Goal: Task Accomplishment & Management: Complete application form

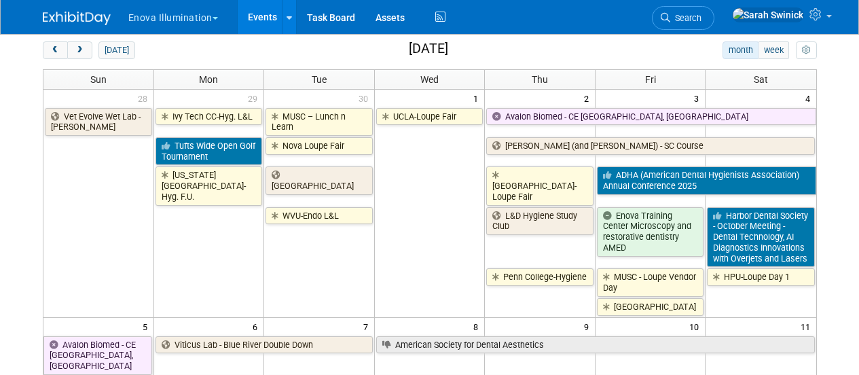
scroll to position [68, 0]
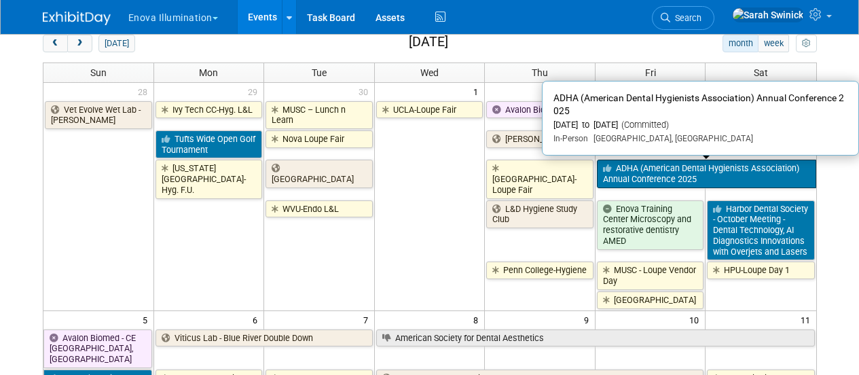
click at [711, 177] on link "ADHA (American Dental Hygienists Association) Annual Conference 2025" at bounding box center [706, 174] width 219 height 28
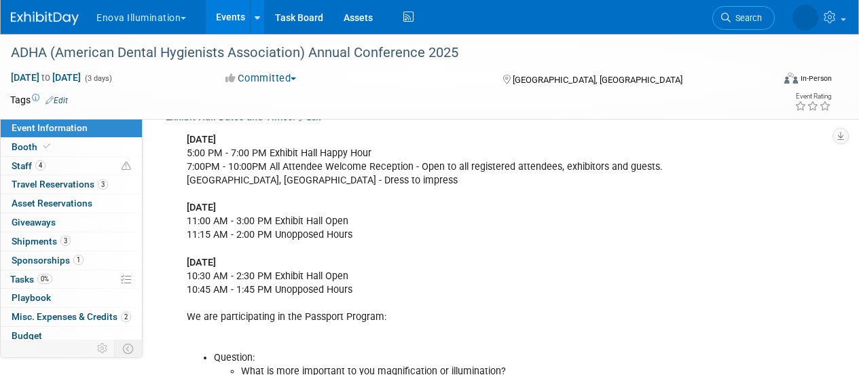
scroll to position [408, 0]
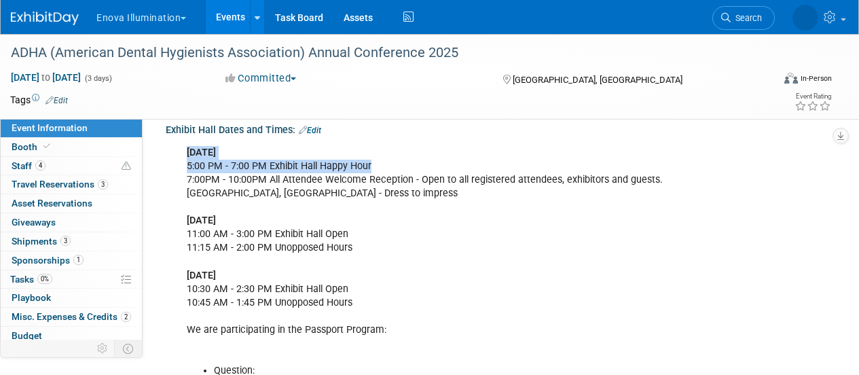
drag, startPoint x: 374, startPoint y: 164, endPoint x: 185, endPoint y: 155, distance: 189.8
click at [185, 155] on div "Friday, October 3, 2025 5:00 PM - 7:00 PM Exhibit Hall Happy Hour 7:00PM - 10:0…" at bounding box center [438, 316] width 523 height 355
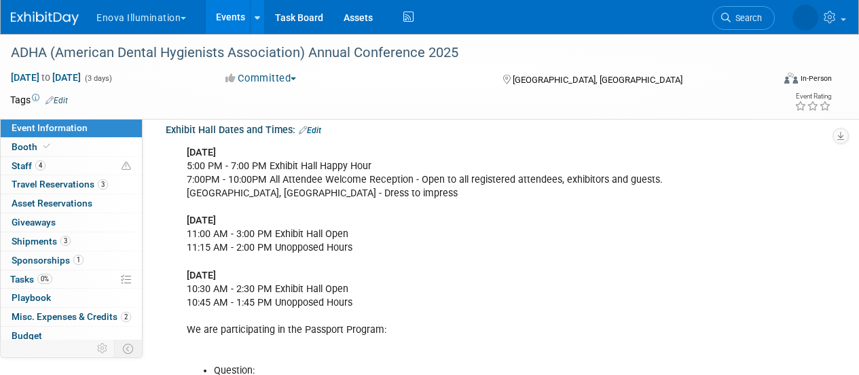
click at [185, 187] on div "Friday, October 3, 2025 5:00 PM - 7:00 PM Exhibit Hall Happy Hour 7:00PM - 10:0…" at bounding box center [438, 316] width 523 height 355
drag, startPoint x: 192, startPoint y: 177, endPoint x: 259, endPoint y: 185, distance: 67.7
click at [265, 179] on div "Friday, October 3, 2025 5:00 PM - 7:00 PM Exhibit Hall Happy Hour 7:00PM - 10:0…" at bounding box center [438, 316] width 523 height 355
drag, startPoint x: 247, startPoint y: 192, endPoint x: 281, endPoint y: 186, distance: 34.5
click at [247, 193] on div "Friday, October 3, 2025 5:00 PM - 7:00 PM Exhibit Hall Happy Hour 7:00PM - 10:0…" at bounding box center [438, 316] width 523 height 355
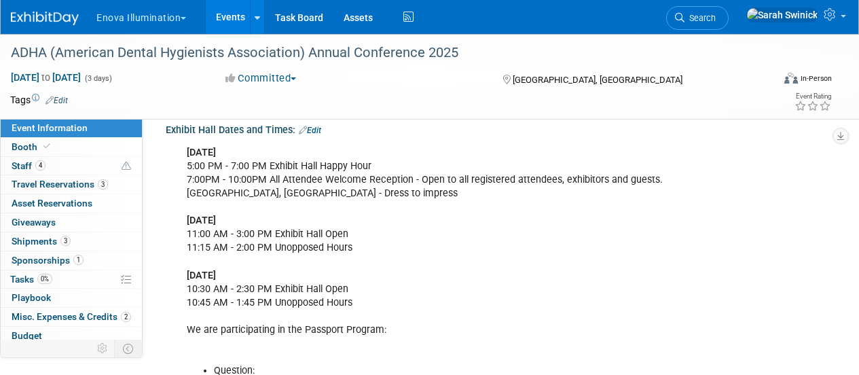
drag, startPoint x: 190, startPoint y: 235, endPoint x: 220, endPoint y: 239, distance: 30.2
click at [195, 235] on div "Friday, October 3, 2025 5:00 PM - 7:00 PM Exhibit Hall Happy Hour 7:00PM - 10:0…" at bounding box center [438, 316] width 523 height 355
drag, startPoint x: 236, startPoint y: 236, endPoint x: 274, endPoint y: 229, distance: 38.6
click at [274, 229] on div "Friday, October 3, 2025 5:00 PM - 7:00 PM Exhibit Hall Happy Hour 7:00PM - 10:0…" at bounding box center [438, 316] width 523 height 355
drag, startPoint x: 234, startPoint y: 293, endPoint x: 269, endPoint y: 292, distance: 34.7
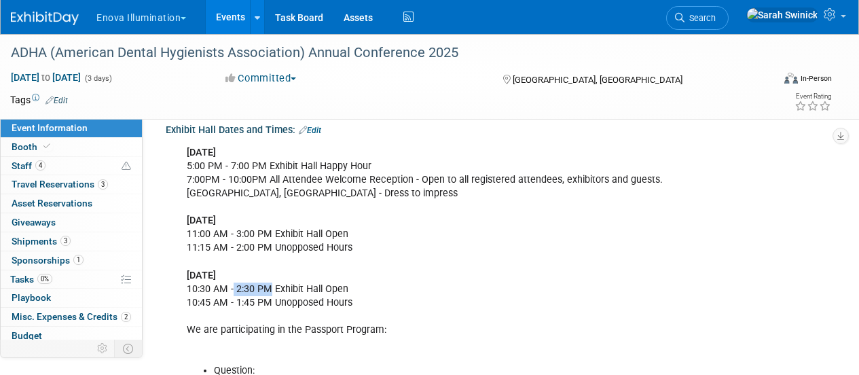
click at [269, 292] on div "Friday, October 3, 2025 5:00 PM - 7:00 PM Exhibit Hall Happy Hour 7:00PM - 10:0…" at bounding box center [438, 316] width 523 height 355
click at [242, 210] on div "Friday, October 3, 2025 5:00 PM - 7:00 PM Exhibit Hall Happy Hour 7:00PM - 10:0…" at bounding box center [438, 316] width 523 height 355
click at [223, 175] on div "Friday, October 3, 2025 5:00 PM - 7:00 PM Exhibit Hall Happy Hour 7:00PM - 10:0…" at bounding box center [438, 316] width 523 height 355
drag, startPoint x: 236, startPoint y: 236, endPoint x: 250, endPoint y: 284, distance: 50.3
click at [262, 234] on div "Friday, October 3, 2025 5:00 PM - 7:00 PM Exhibit Hall Happy Hour 7:00PM - 10:0…" at bounding box center [438, 316] width 523 height 355
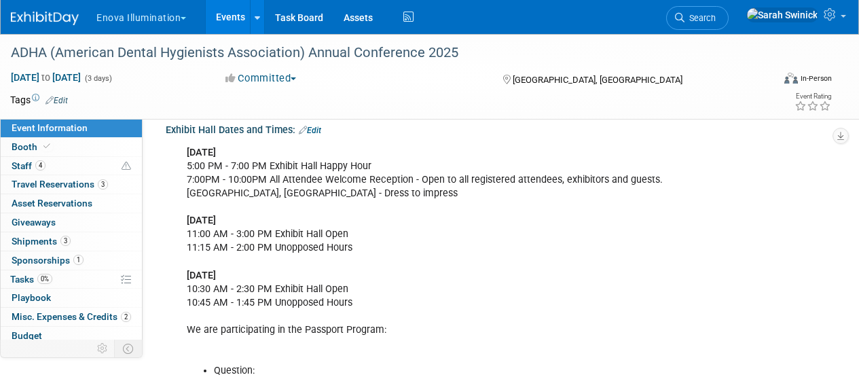
click at [249, 300] on div "Friday, October 3, 2025 5:00 PM - 7:00 PM Exhibit Hall Happy Hour 7:00PM - 10:0…" at bounding box center [438, 316] width 523 height 355
drag, startPoint x: 232, startPoint y: 291, endPoint x: 269, endPoint y: 284, distance: 37.3
click at [269, 284] on div "Friday, October 3, 2025 5:00 PM - 7:00 PM Exhibit Hall Happy Hour 7:00PM - 10:0…" at bounding box center [438, 316] width 523 height 355
click at [251, 289] on div "Friday, October 3, 2025 5:00 PM - 7:00 PM Exhibit Hall Happy Hour 7:00PM - 10:0…" at bounding box center [438, 316] width 523 height 355
click at [236, 296] on div "Friday, October 3, 2025 5:00 PM - 7:00 PM Exhibit Hall Happy Hour 7:00PM - 10:0…" at bounding box center [438, 316] width 523 height 355
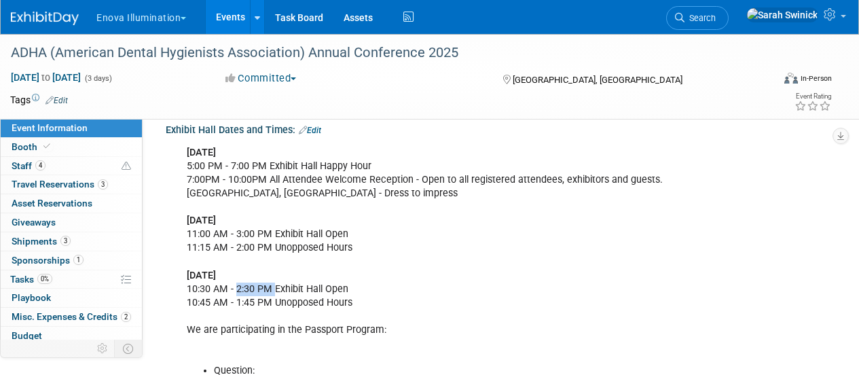
drag, startPoint x: 236, startPoint y: 287, endPoint x: 418, endPoint y: 273, distance: 183.3
click at [278, 284] on div "Friday, October 3, 2025 5:00 PM - 7:00 PM Exhibit Hall Happy Hour 7:00PM - 10:0…" at bounding box center [438, 316] width 523 height 355
click at [420, 272] on div "Friday, October 3, 2025 5:00 PM - 7:00 PM Exhibit Hall Happy Hour 7:00PM - 10:0…" at bounding box center [438, 316] width 523 height 355
click at [34, 16] on img at bounding box center [45, 19] width 68 height 14
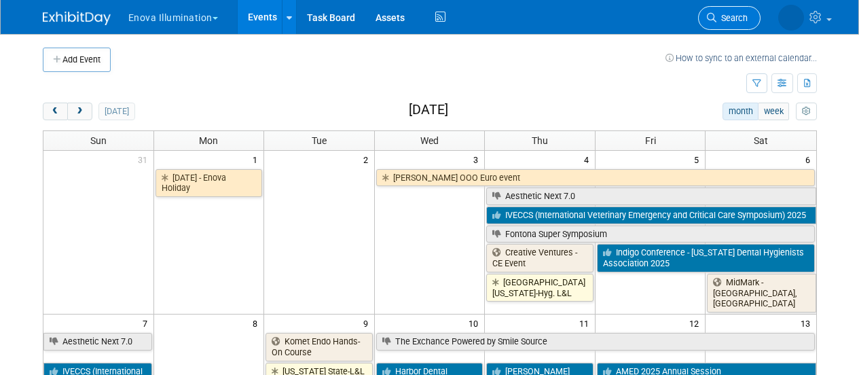
click at [738, 16] on span "Search" at bounding box center [732, 18] width 31 height 10
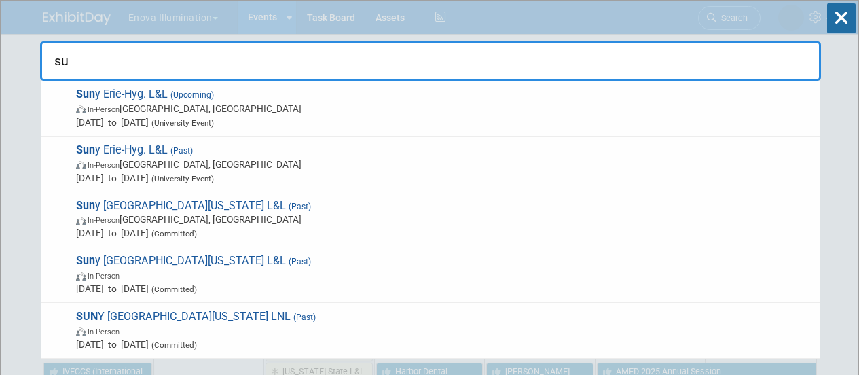
type input "s"
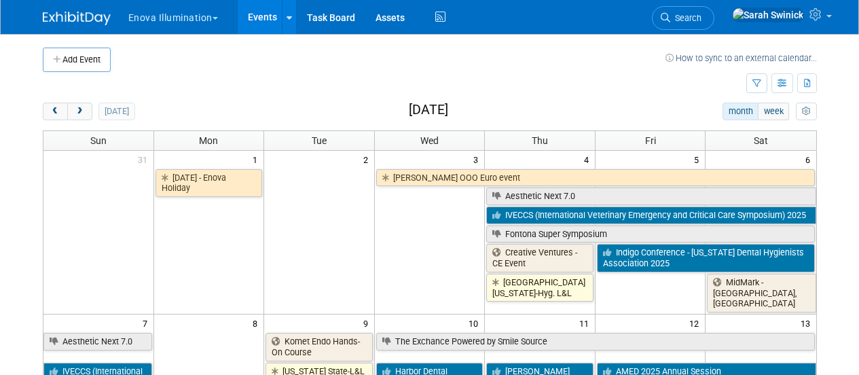
click at [702, 18] on span "Search" at bounding box center [685, 18] width 31 height 10
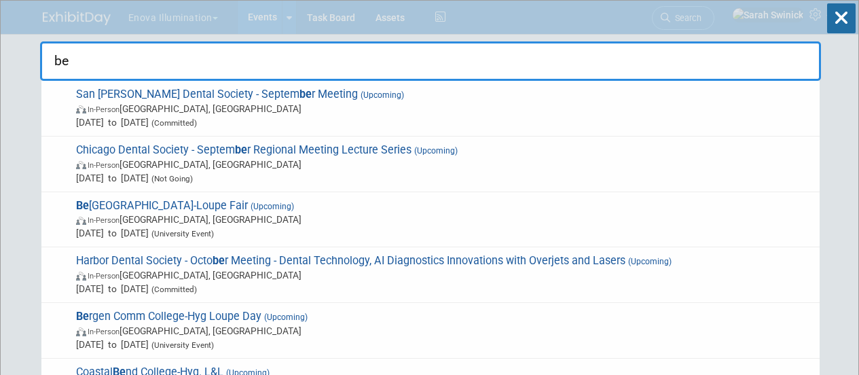
type input "b"
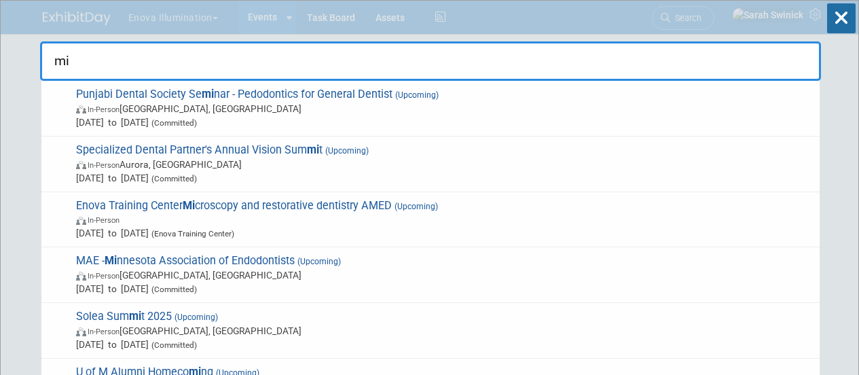
type input "m"
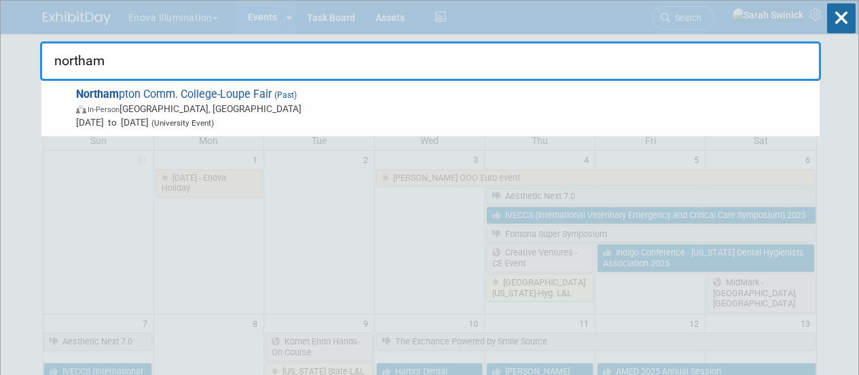
type input "northam"
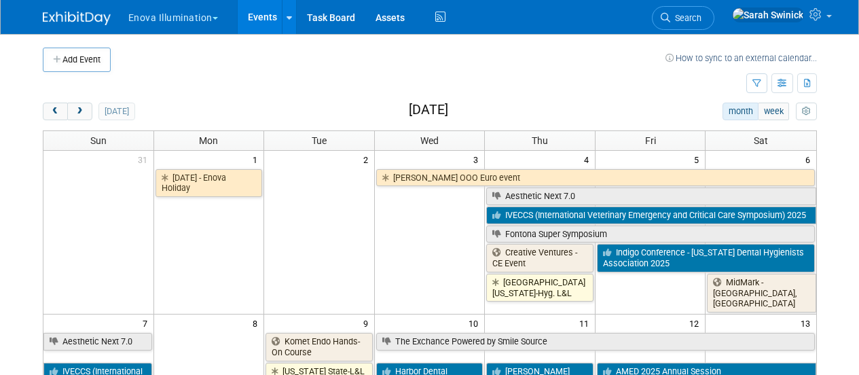
click at [311, 114] on div "today month week September 2025" at bounding box center [430, 112] width 774 height 18
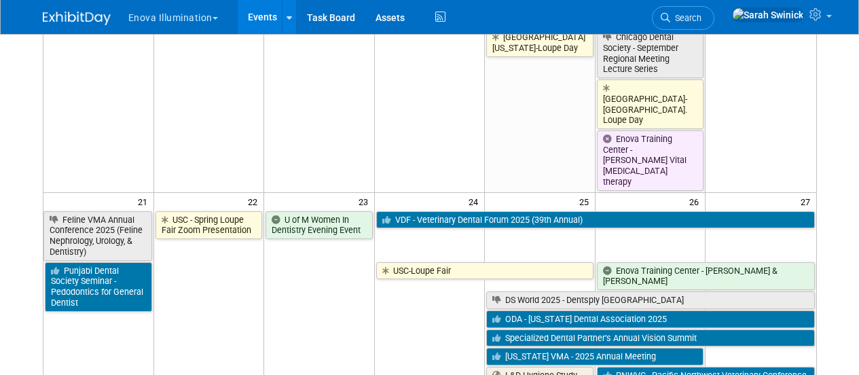
scroll to position [1291, 0]
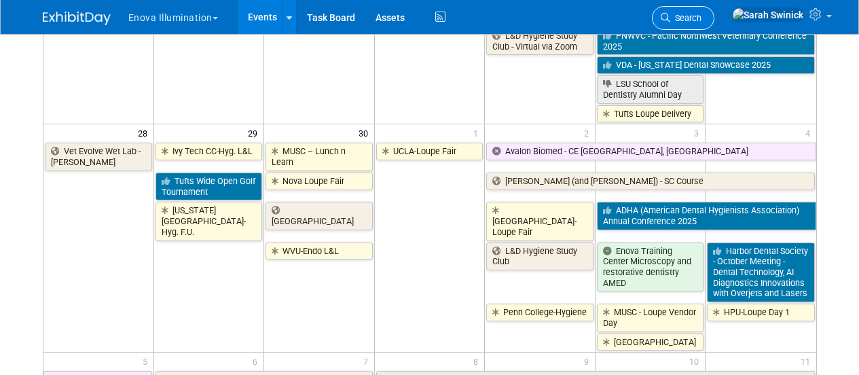
click at [715, 24] on link "Search" at bounding box center [683, 18] width 62 height 24
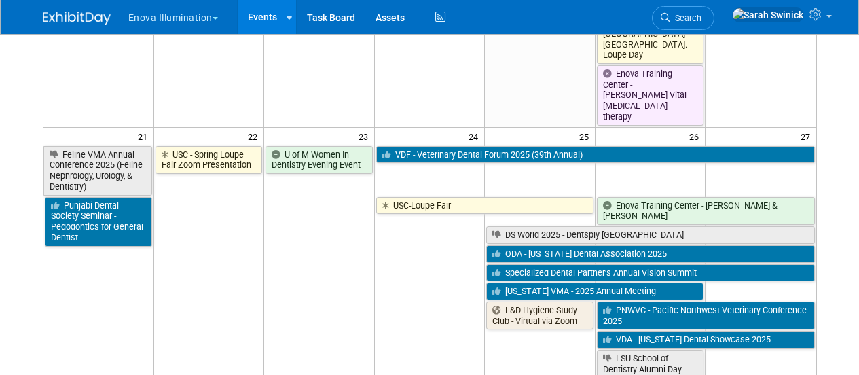
scroll to position [1155, 0]
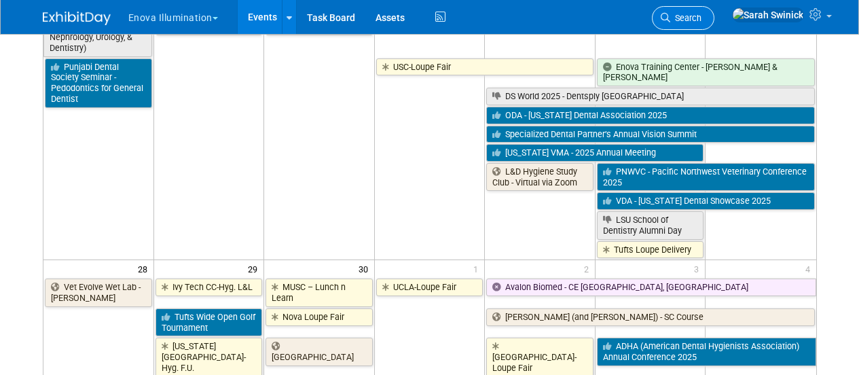
click at [702, 21] on span "Search" at bounding box center [685, 18] width 31 height 10
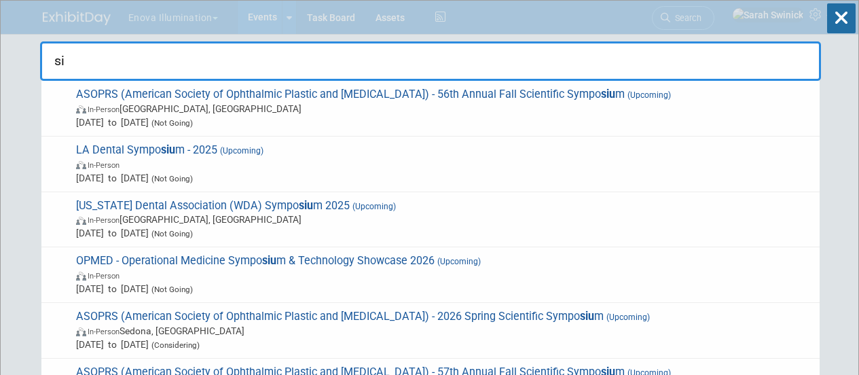
type input "s"
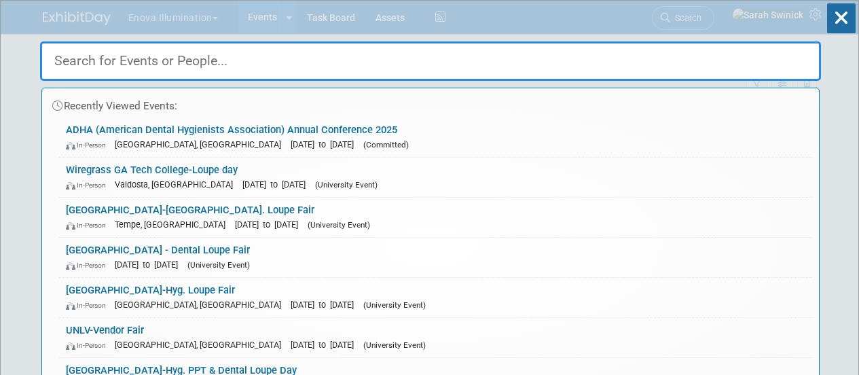
click at [362, 71] on input "text" at bounding box center [430, 60] width 781 height 39
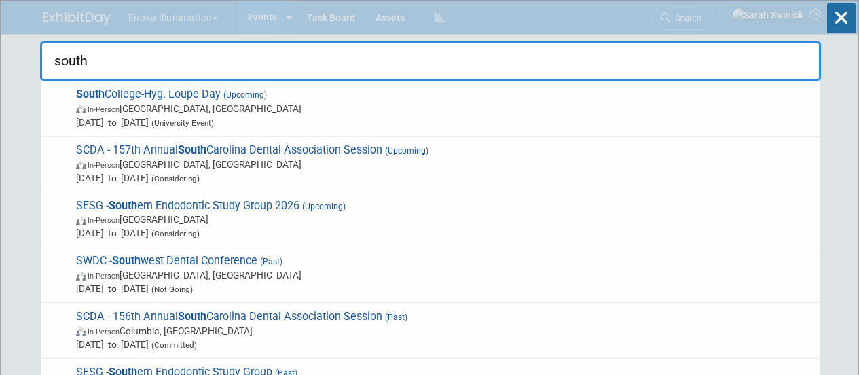
click at [401, 63] on input "south" at bounding box center [430, 60] width 781 height 39
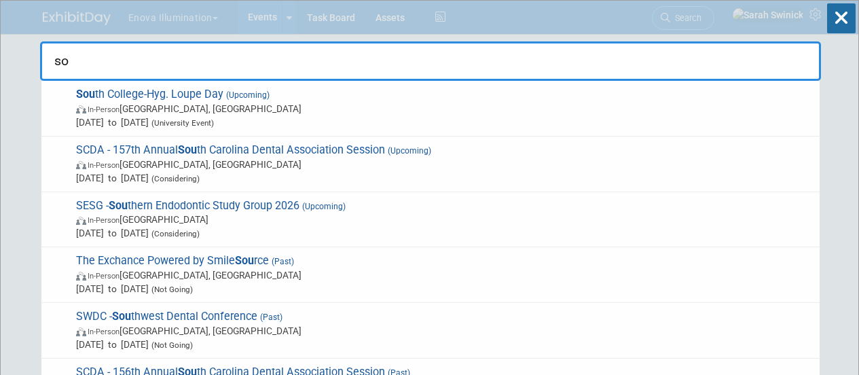
type input "s"
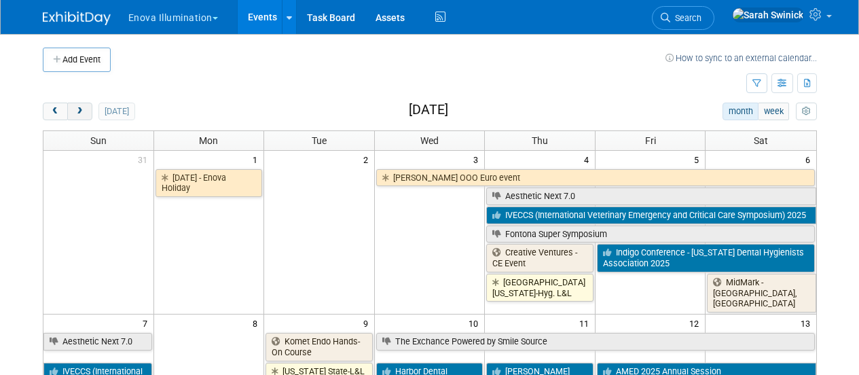
click at [84, 113] on button "next" at bounding box center [79, 112] width 25 height 18
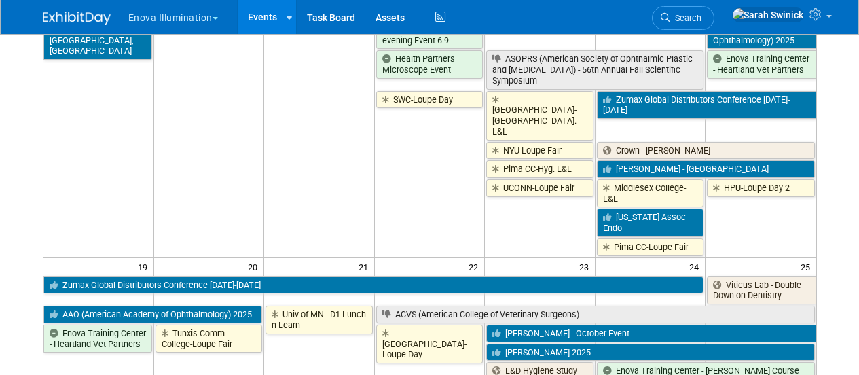
scroll to position [747, 0]
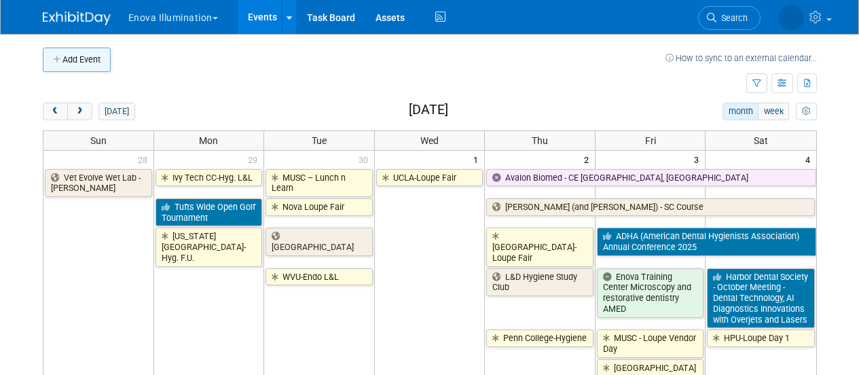
click at [77, 62] on button "Add Event" at bounding box center [77, 60] width 68 height 24
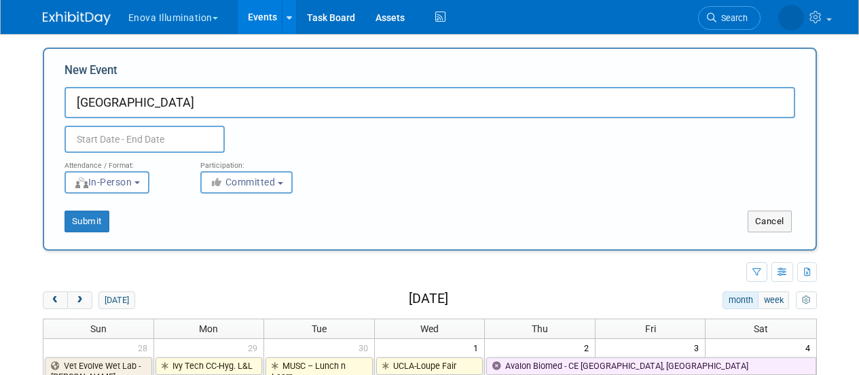
type input "Phoenix College"
click at [180, 146] on input "text" at bounding box center [145, 139] width 160 height 27
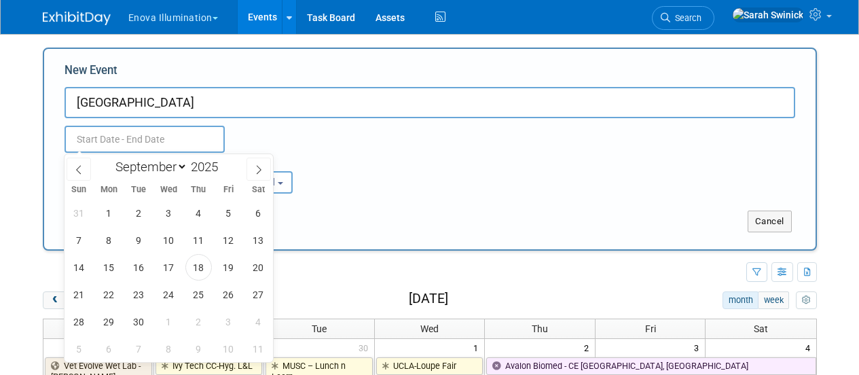
click at [168, 158] on div "January February March April May June July August September October November De…" at bounding box center [168, 165] width 157 height 23
click at [166, 170] on select "January February March April May June July August September October November De…" at bounding box center [148, 166] width 78 height 17
select select "9"
click at [109, 158] on select "January February March April May June July August September October November De…" at bounding box center [148, 166] width 78 height 17
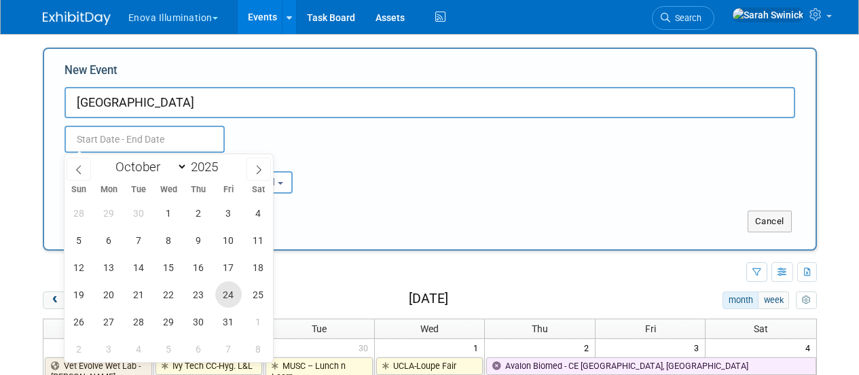
click at [222, 289] on span "24" at bounding box center [228, 294] width 26 height 26
click at [223, 288] on span "24" at bounding box center [228, 294] width 26 height 26
type input "Oct 24, 2025 to Oct 24, 2025"
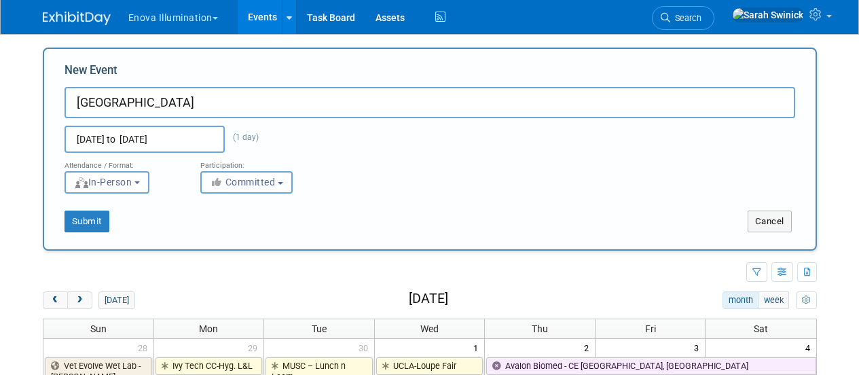
click at [246, 181] on span "Committed" at bounding box center [243, 182] width 66 height 11
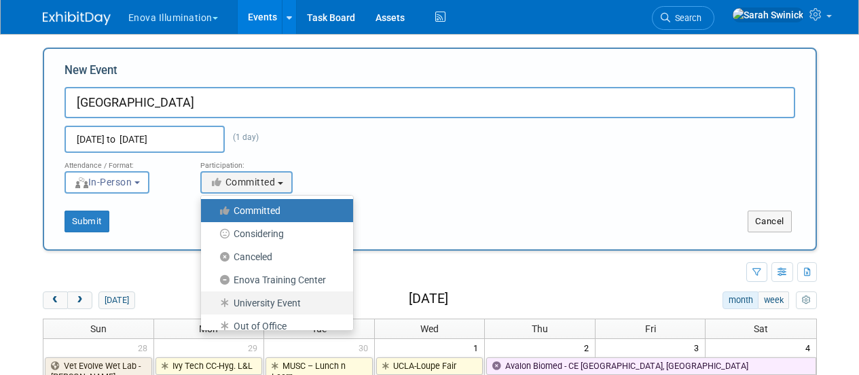
click at [243, 293] on link "University Event" at bounding box center [277, 302] width 152 height 23
click at [240, 307] on label "University Event" at bounding box center [274, 303] width 132 height 18
click at [213, 307] on input "University Event" at bounding box center [208, 303] width 9 height 9
select select "103"
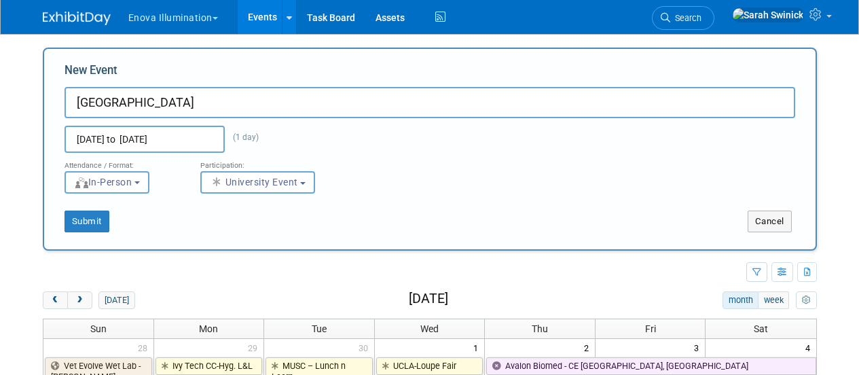
click at [83, 210] on div "Submit Cancel" at bounding box center [429, 213] width 751 height 39
click at [86, 217] on button "Submit" at bounding box center [87, 222] width 45 height 22
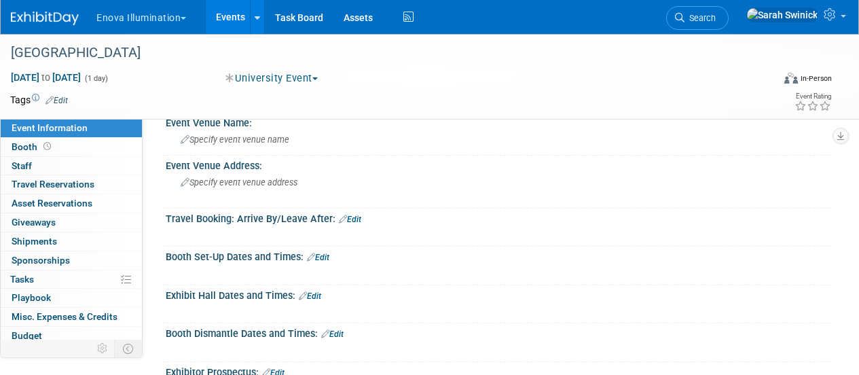
scroll to position [204, 0]
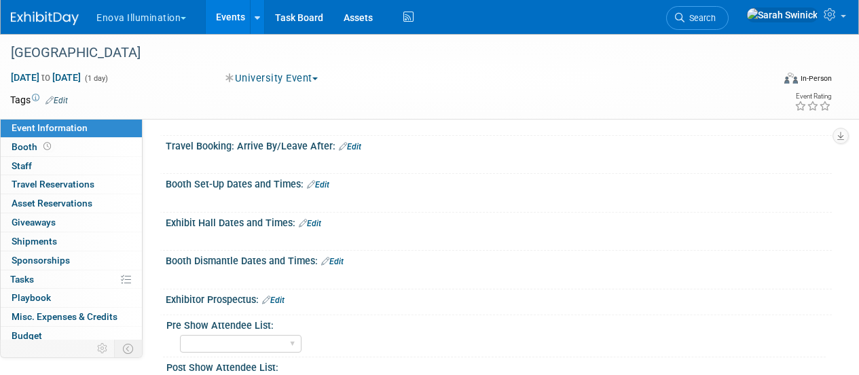
click at [315, 223] on link "Edit" at bounding box center [310, 224] width 22 height 10
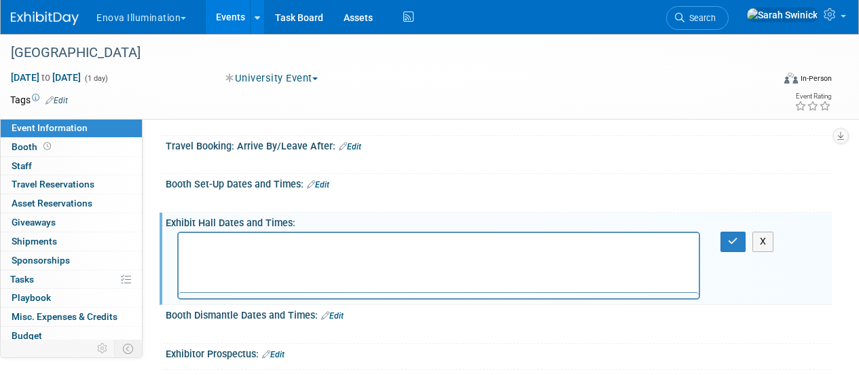
scroll to position [0, 0]
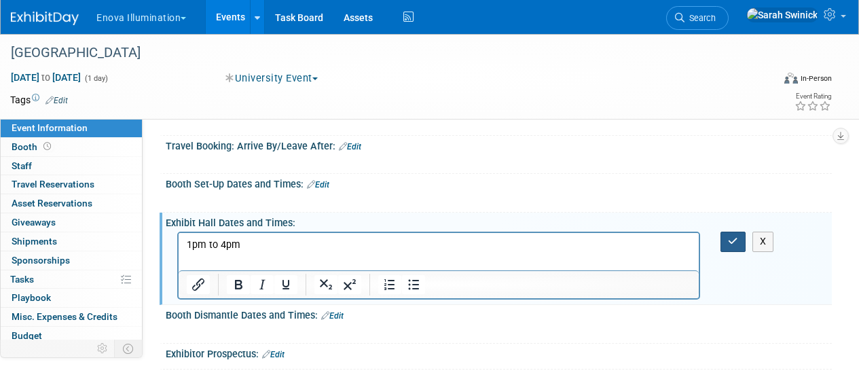
drag, startPoint x: 731, startPoint y: 246, endPoint x: 717, endPoint y: 246, distance: 13.6
click at [731, 245] on icon "button" at bounding box center [733, 241] width 10 height 10
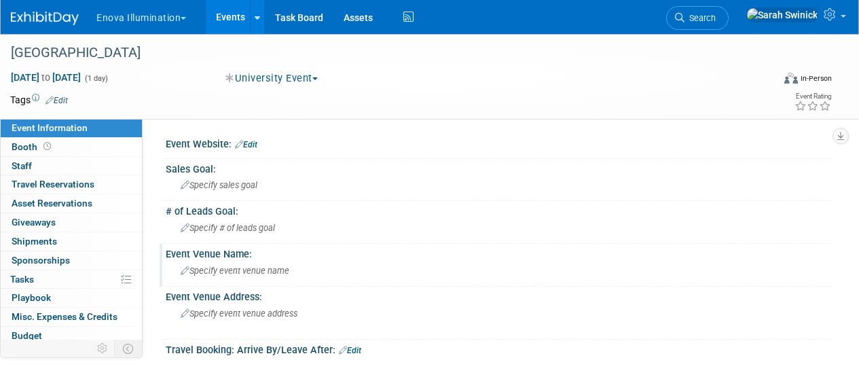
click at [242, 267] on span "Specify event venue name" at bounding box center [235, 271] width 109 height 10
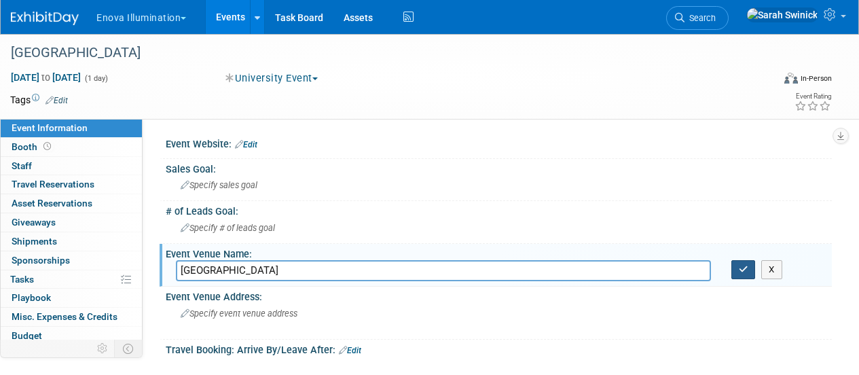
type input "Phoenix College"
drag, startPoint x: 744, startPoint y: 266, endPoint x: 671, endPoint y: 211, distance: 91.2
click at [742, 262] on button "button" at bounding box center [744, 269] width 24 height 19
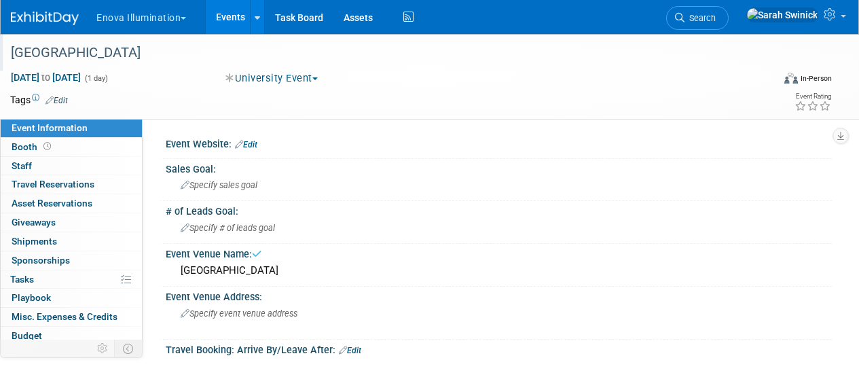
click at [242, 59] on div "Phoenix College" at bounding box center [384, 53] width 756 height 24
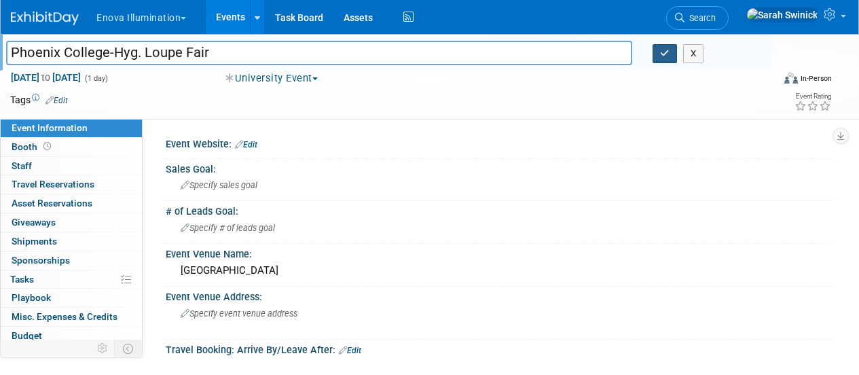
type input "Phoenix College-Hyg. Loupe Fair"
click at [658, 52] on button "button" at bounding box center [665, 53] width 24 height 19
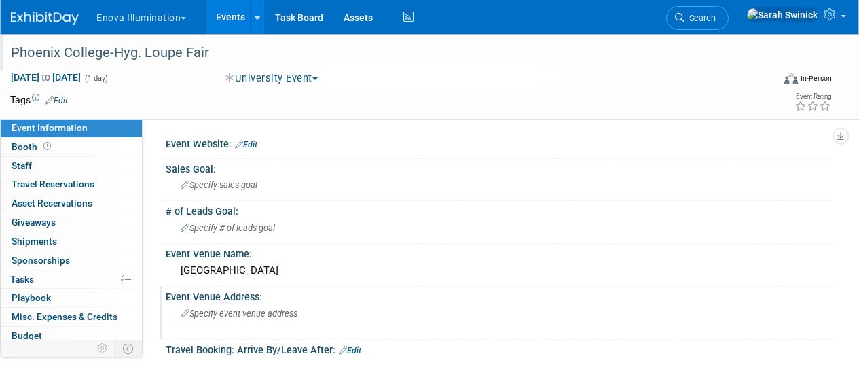
click at [213, 310] on span "Specify event venue address" at bounding box center [239, 313] width 117 height 10
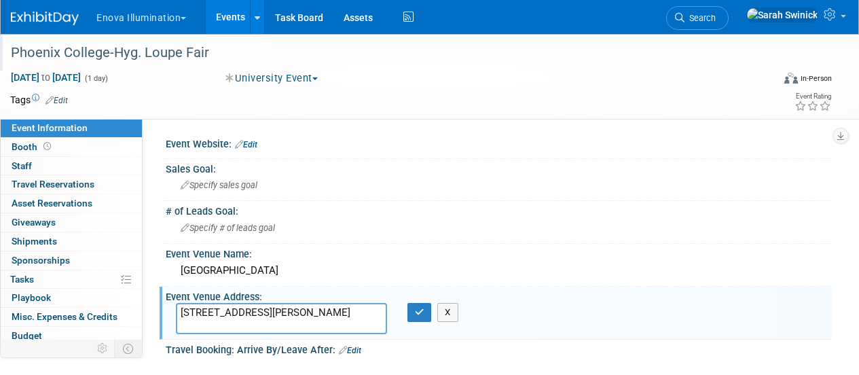
click at [276, 306] on textarea "1202 W Thomas Rd, Phoenix, AZ 85013" at bounding box center [281, 318] width 211 height 31
type textarea "1202 W Thomas Rd, Phoenix, AZ 85013"
click at [414, 318] on button "button" at bounding box center [420, 312] width 24 height 19
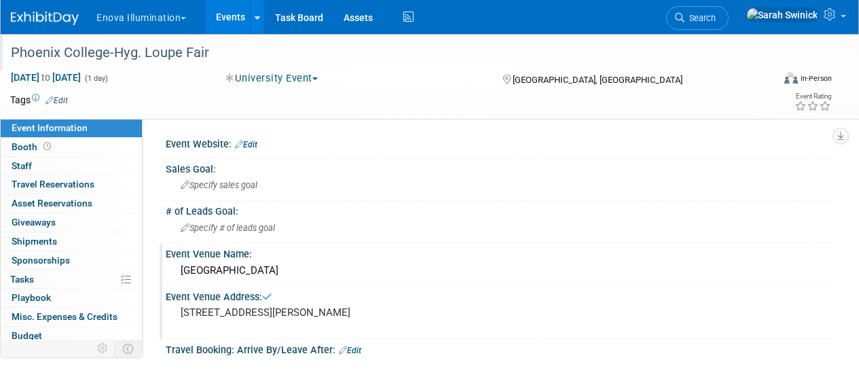
scroll to position [204, 0]
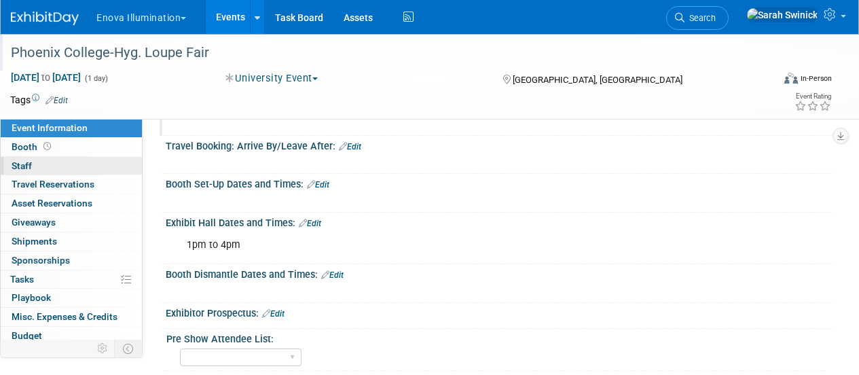
click at [72, 167] on link "0 Staff 0" at bounding box center [71, 166] width 141 height 18
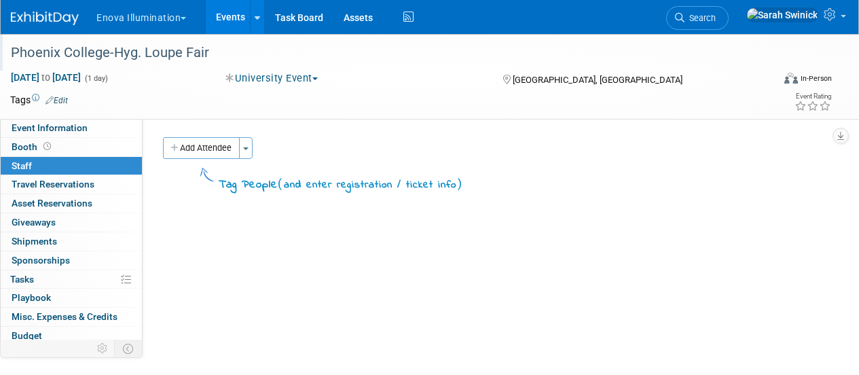
click at [197, 149] on button "Add Attendee" at bounding box center [201, 148] width 77 height 22
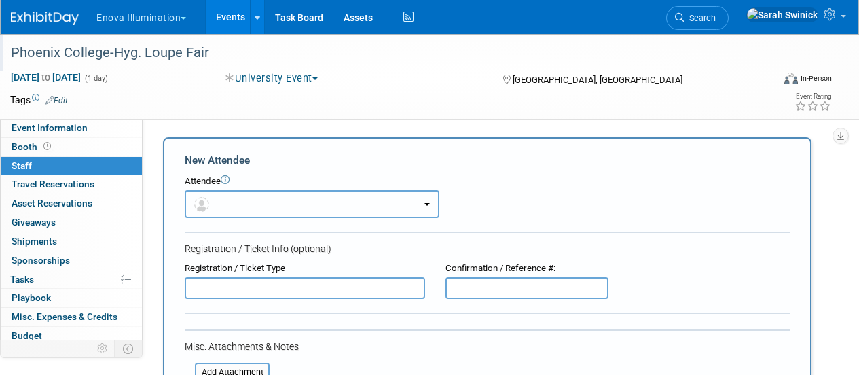
click at [227, 215] on button "button" at bounding box center [312, 204] width 255 height 28
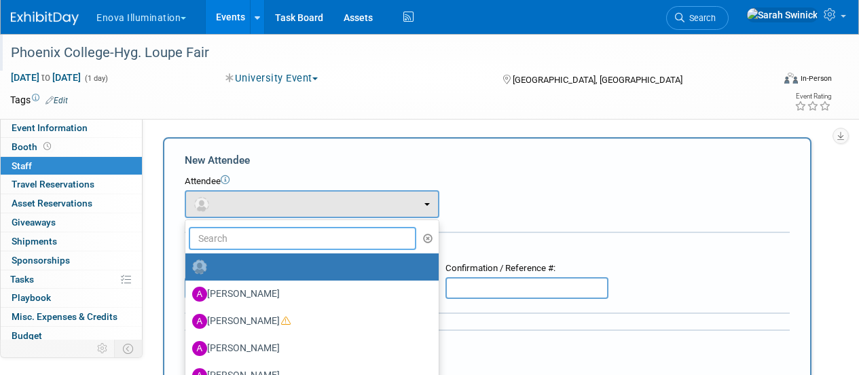
click at [232, 242] on input "text" at bounding box center [303, 238] width 228 height 23
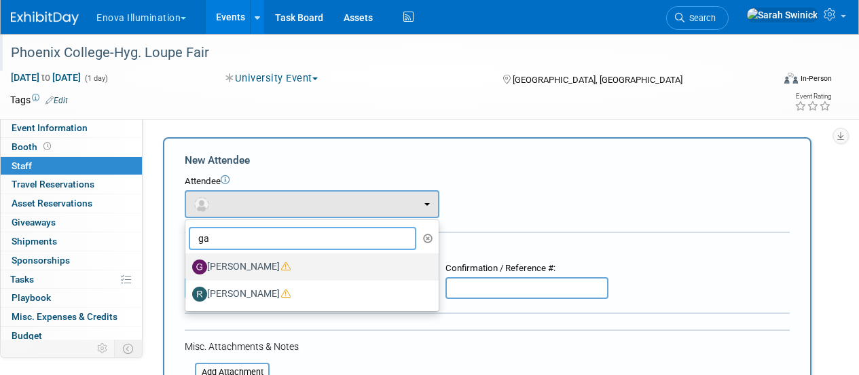
type input "ga"
click at [242, 270] on label "Garrett Alcaraz" at bounding box center [308, 267] width 233 height 22
click at [187, 270] on input "Garrett Alcaraz" at bounding box center [183, 265] width 9 height 9
select select "f4572cca-04d8-4aa6-be97-ce21aac202b6"
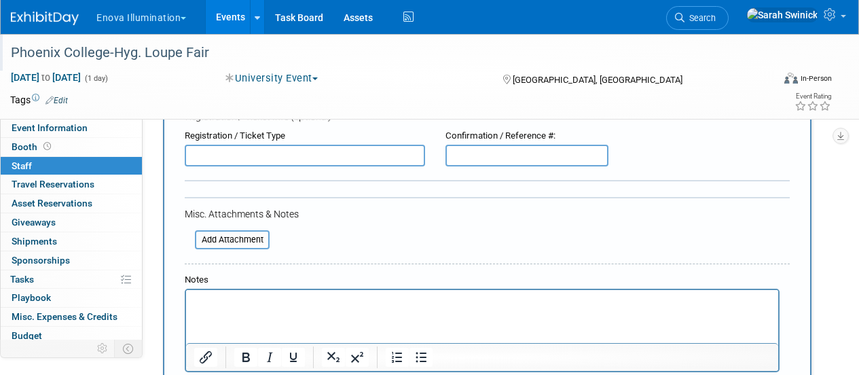
scroll to position [272, 0]
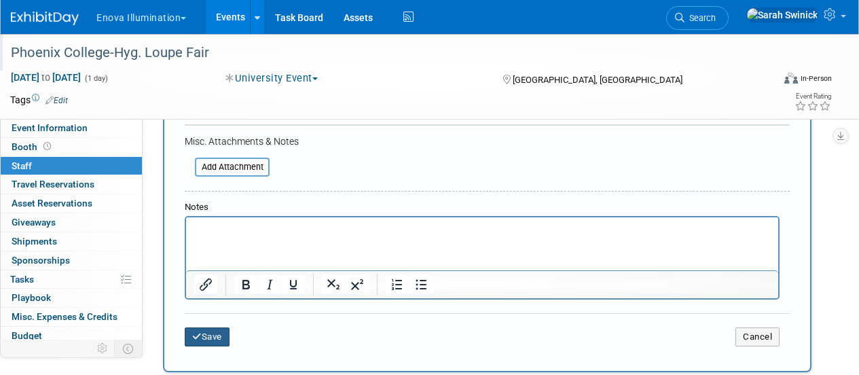
click at [223, 335] on button "Save" at bounding box center [207, 336] width 45 height 19
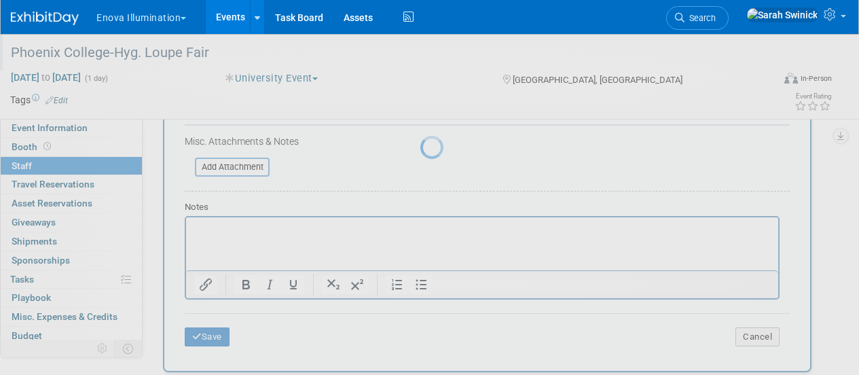
scroll to position [175, 0]
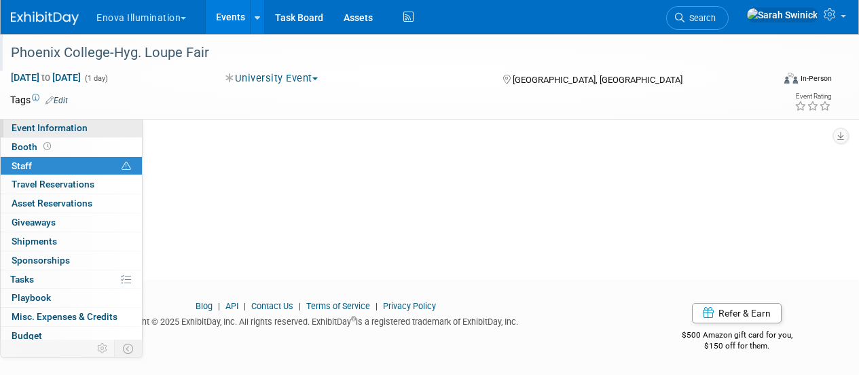
click at [92, 128] on link "Event Information" at bounding box center [71, 128] width 141 height 18
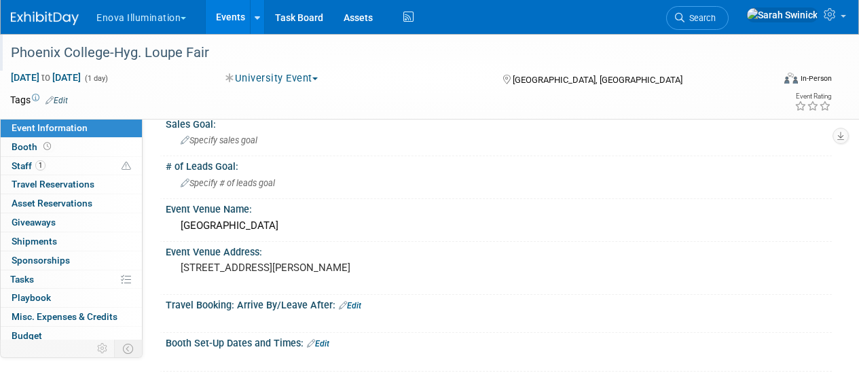
scroll to position [0, 0]
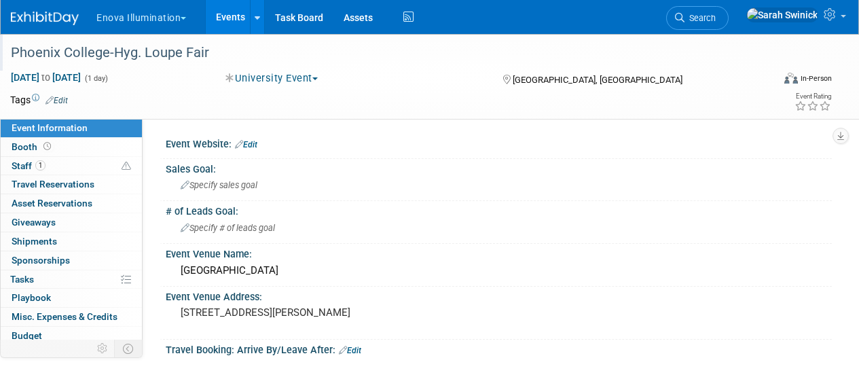
drag, startPoint x: 47, startPoint y: 20, endPoint x: 59, endPoint y: 20, distance: 12.2
click at [47, 21] on img at bounding box center [45, 19] width 68 height 14
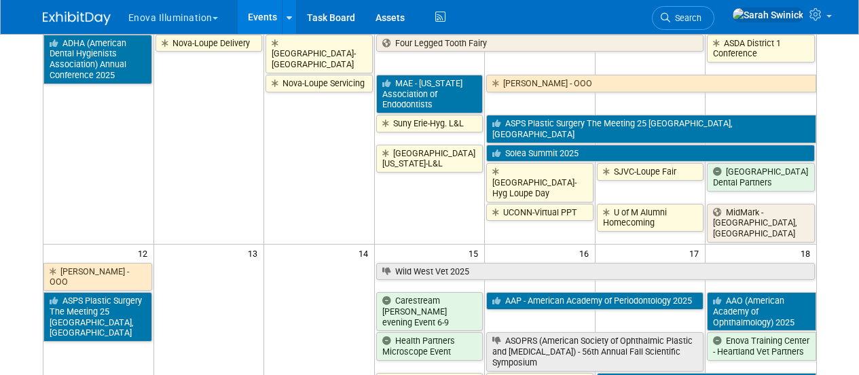
scroll to position [717, 0]
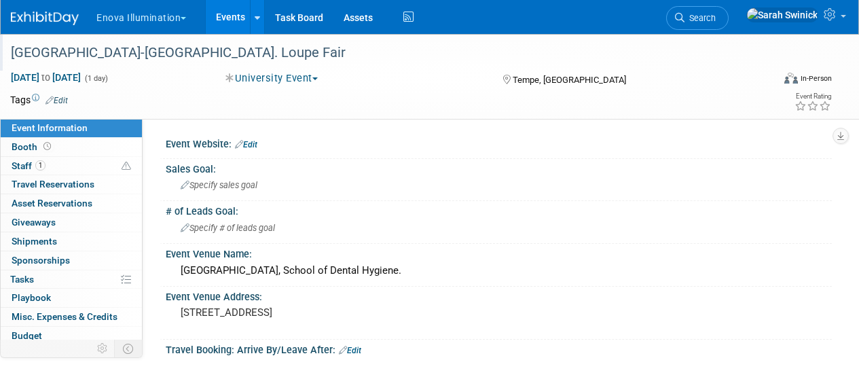
click at [272, 46] on div "[GEOGRAPHIC_DATA]-[GEOGRAPHIC_DATA]. Loupe Fair" at bounding box center [384, 53] width 756 height 24
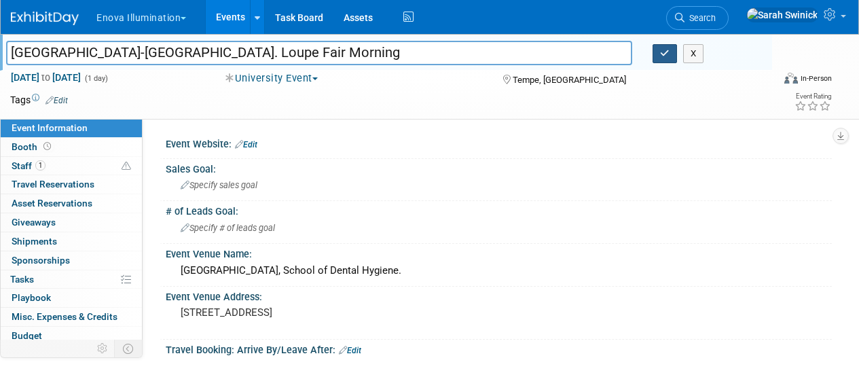
type input "[GEOGRAPHIC_DATA]-[GEOGRAPHIC_DATA]. Loupe Fair Morning"
click at [662, 54] on icon "button" at bounding box center [665, 53] width 10 height 9
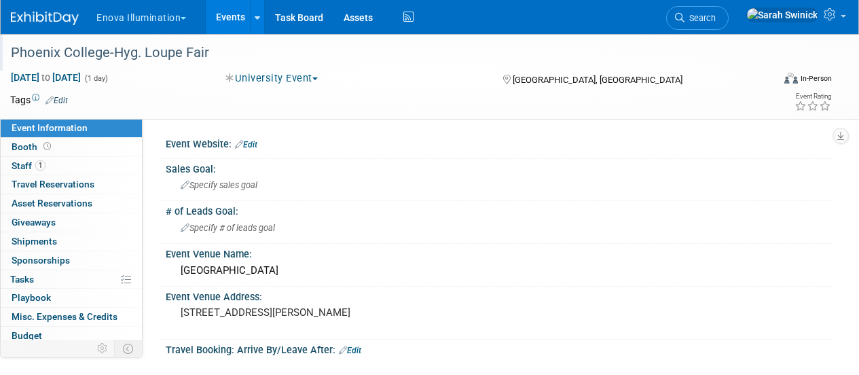
click at [253, 48] on div "Phoenix College-Hyg. Loupe Fair" at bounding box center [384, 53] width 756 height 24
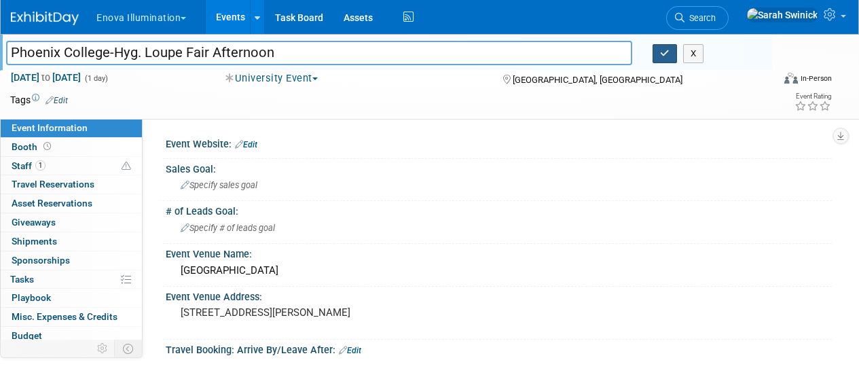
type input "Phoenix College-Hyg. Loupe Fair Afternoon"
click at [658, 54] on button "button" at bounding box center [665, 53] width 24 height 19
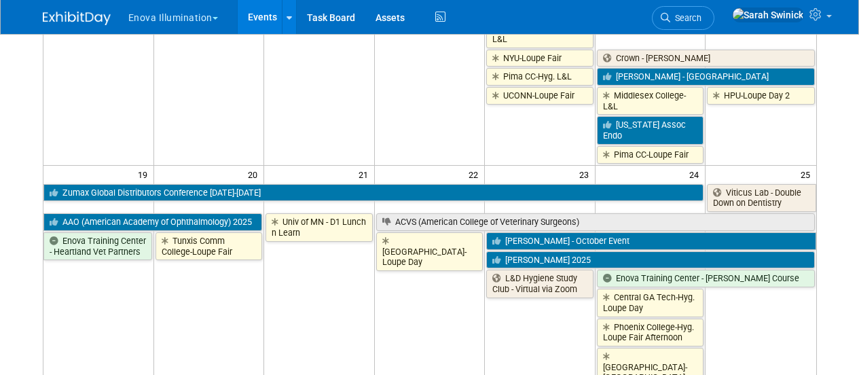
scroll to position [852, 0]
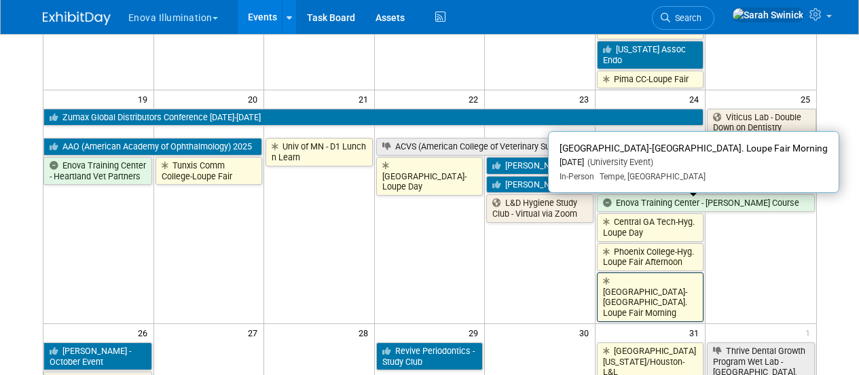
click at [667, 272] on link "Rio Salado College-Hyg. Loupe Fair Morning" at bounding box center [650, 297] width 107 height 50
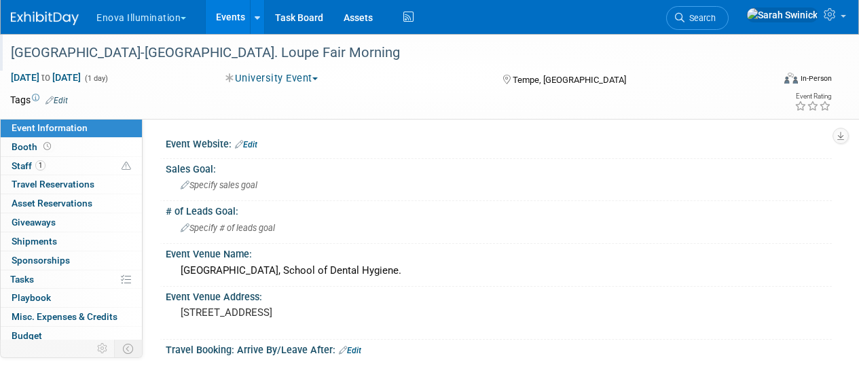
click at [230, 59] on div "[GEOGRAPHIC_DATA]-[GEOGRAPHIC_DATA]. Loupe Fair Morning" at bounding box center [384, 53] width 756 height 24
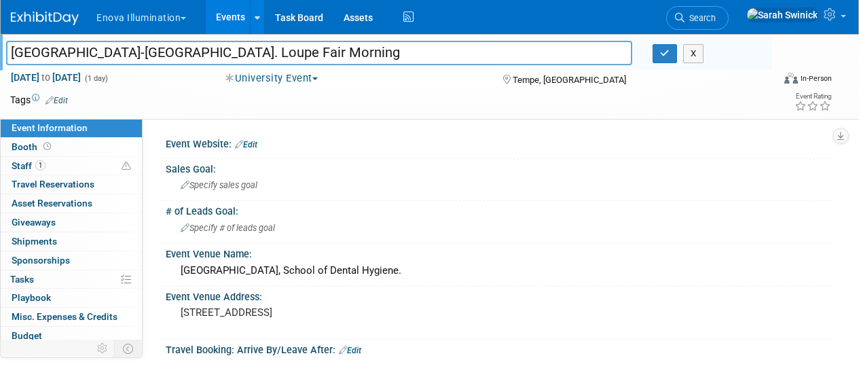
click at [226, 56] on input "[GEOGRAPHIC_DATA]-[GEOGRAPHIC_DATA]. Loupe Fair Morning" at bounding box center [319, 53] width 626 height 24
click at [299, 56] on input "[GEOGRAPHIC_DATA]-[GEOGRAPHIC_DATA]. Loupe Fair (Morning" at bounding box center [319, 53] width 626 height 24
type input "[GEOGRAPHIC_DATA]-[GEOGRAPHIC_DATA]. Loupe Fair (Morning)"
click at [660, 59] on button "button" at bounding box center [665, 53] width 24 height 19
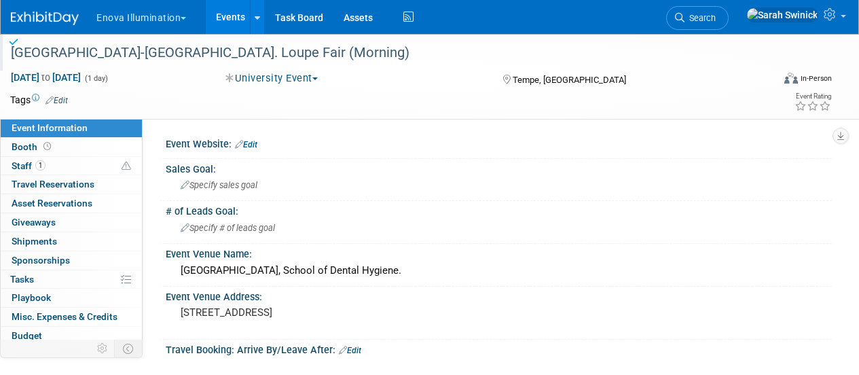
click at [22, 13] on img at bounding box center [45, 19] width 68 height 14
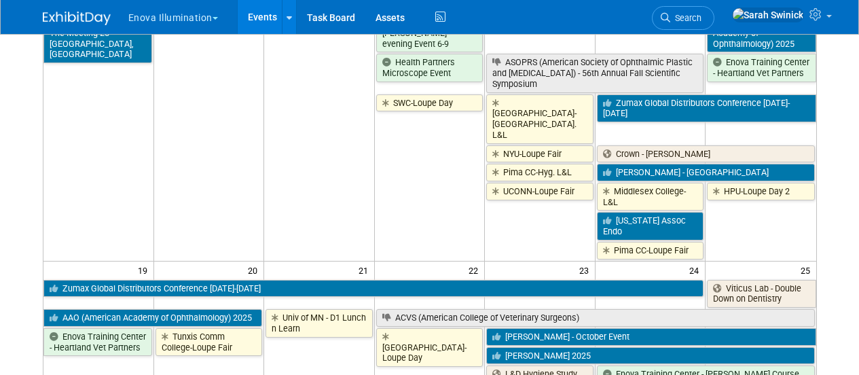
scroll to position [852, 0]
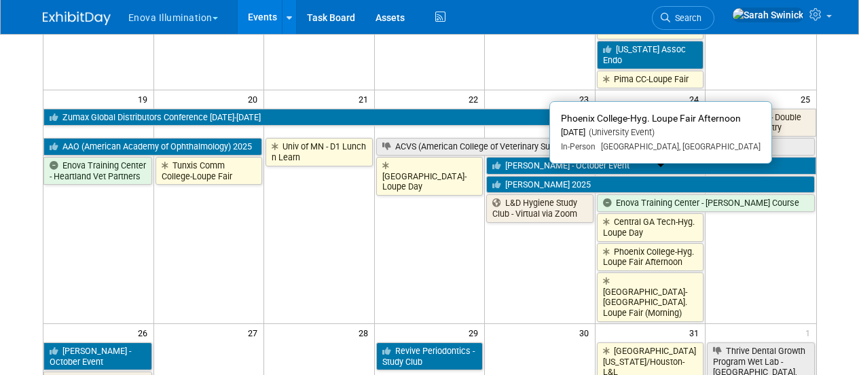
click at [628, 243] on link "Phoenix College-Hyg. Loupe Fair Afternoon" at bounding box center [650, 257] width 107 height 28
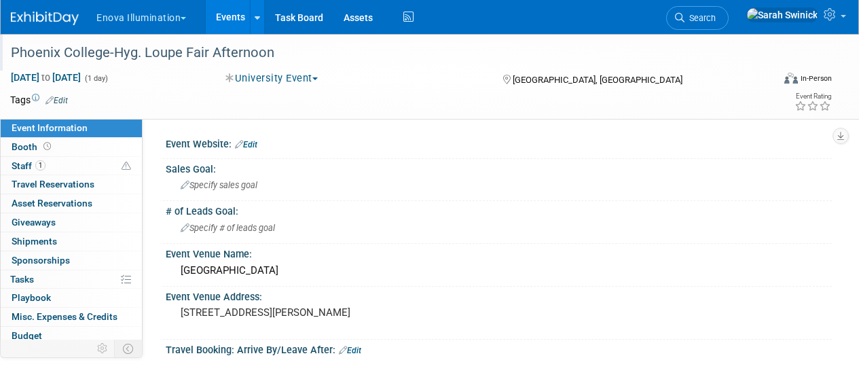
click at [259, 50] on div "Phoenix College-Hyg. Loupe Fair Afternoon" at bounding box center [384, 53] width 756 height 24
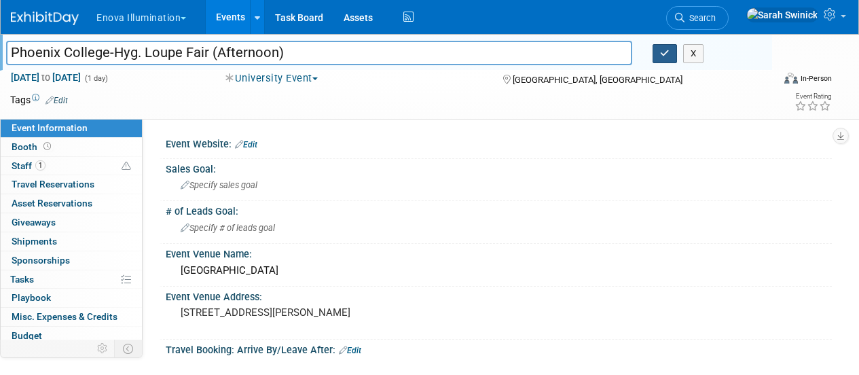
type input "Phoenix College-Hyg. Loupe Fair (Afternoon)"
click at [668, 52] on icon "button" at bounding box center [665, 53] width 10 height 9
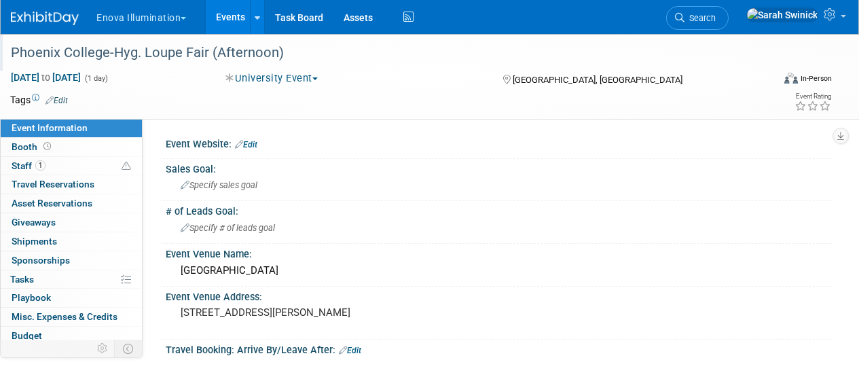
click at [40, 10] on link at bounding box center [53, 11] width 84 height 11
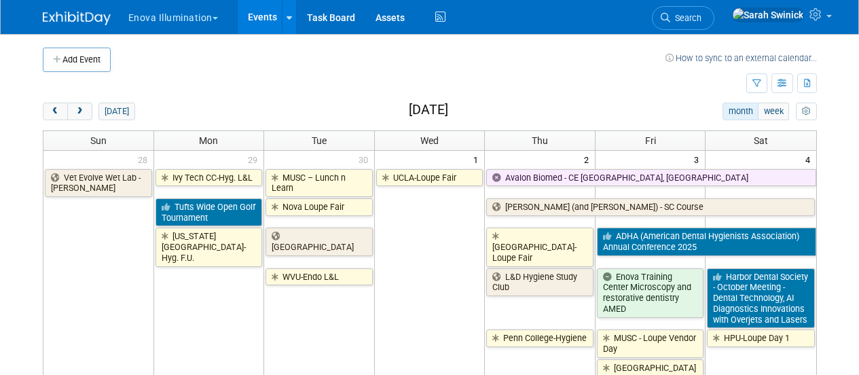
click at [702, 14] on span "Search" at bounding box center [685, 18] width 31 height 10
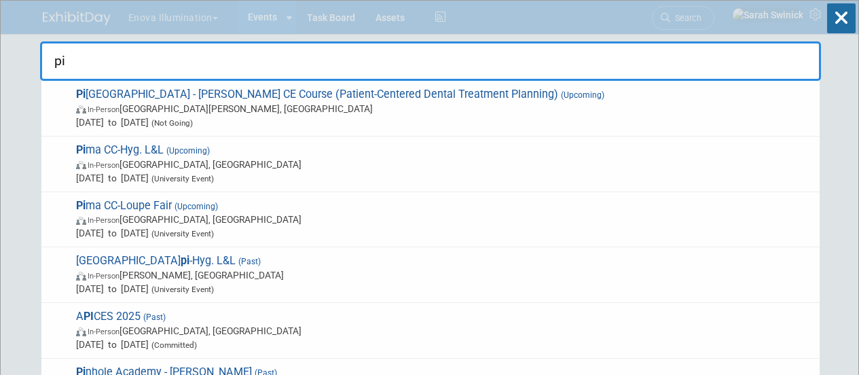
type input "p"
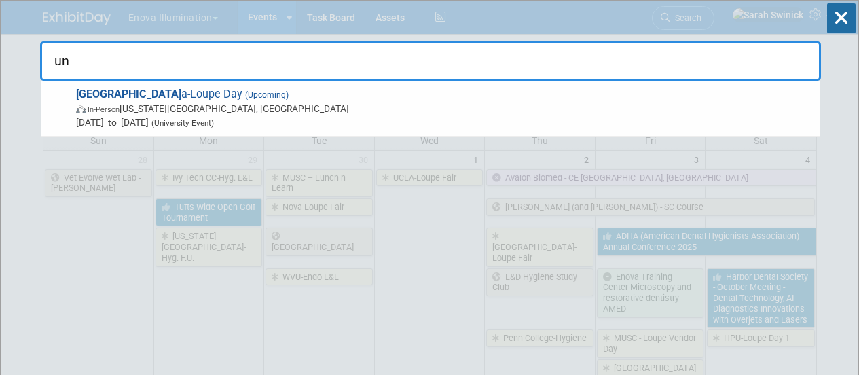
type input "u"
